Goal: Task Accomplishment & Management: Complete application form

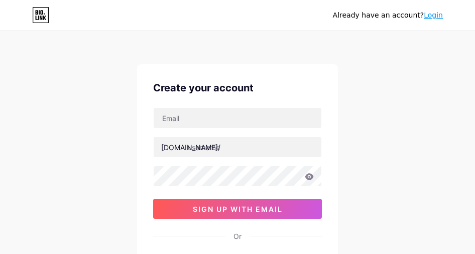
click at [279, 15] on div "Already have an account? Login" at bounding box center [237, 15] width 475 height 16
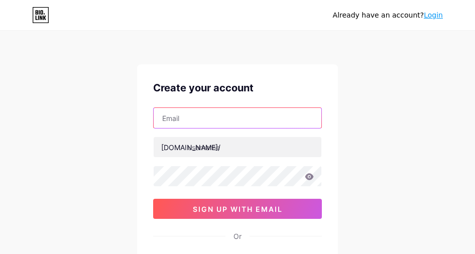
click at [185, 122] on input "text" at bounding box center [238, 118] width 168 height 20
click at [220, 118] on input "text" at bounding box center [238, 118] width 168 height 20
paste input "[EMAIL_ADDRESS][DOMAIN_NAME]"
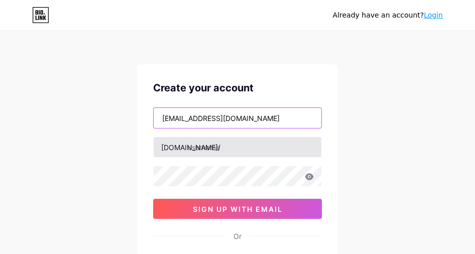
type input "[EMAIL_ADDRESS][DOMAIN_NAME]"
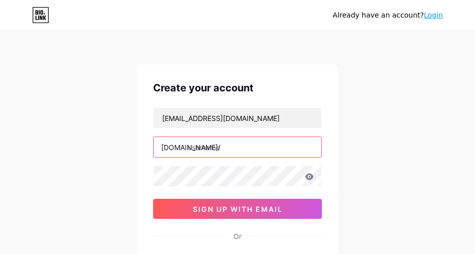
click at [206, 151] on input "text" at bounding box center [238, 147] width 168 height 20
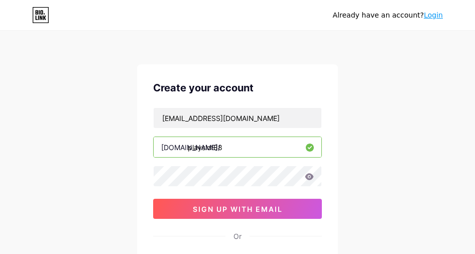
type input "playslot88"
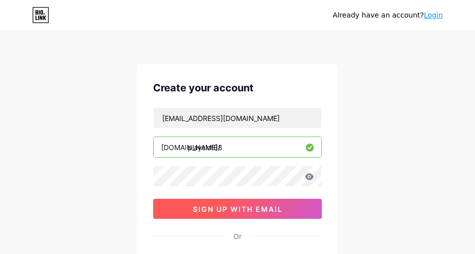
click at [184, 207] on button "sign up with email" at bounding box center [237, 209] width 169 height 20
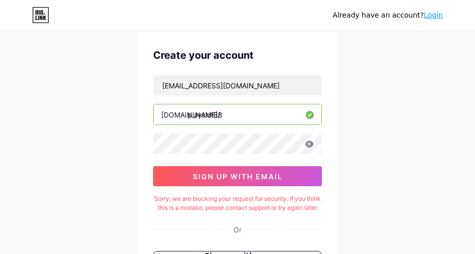
scroll to position [50, 0]
